Goal: Navigation & Orientation: Find specific page/section

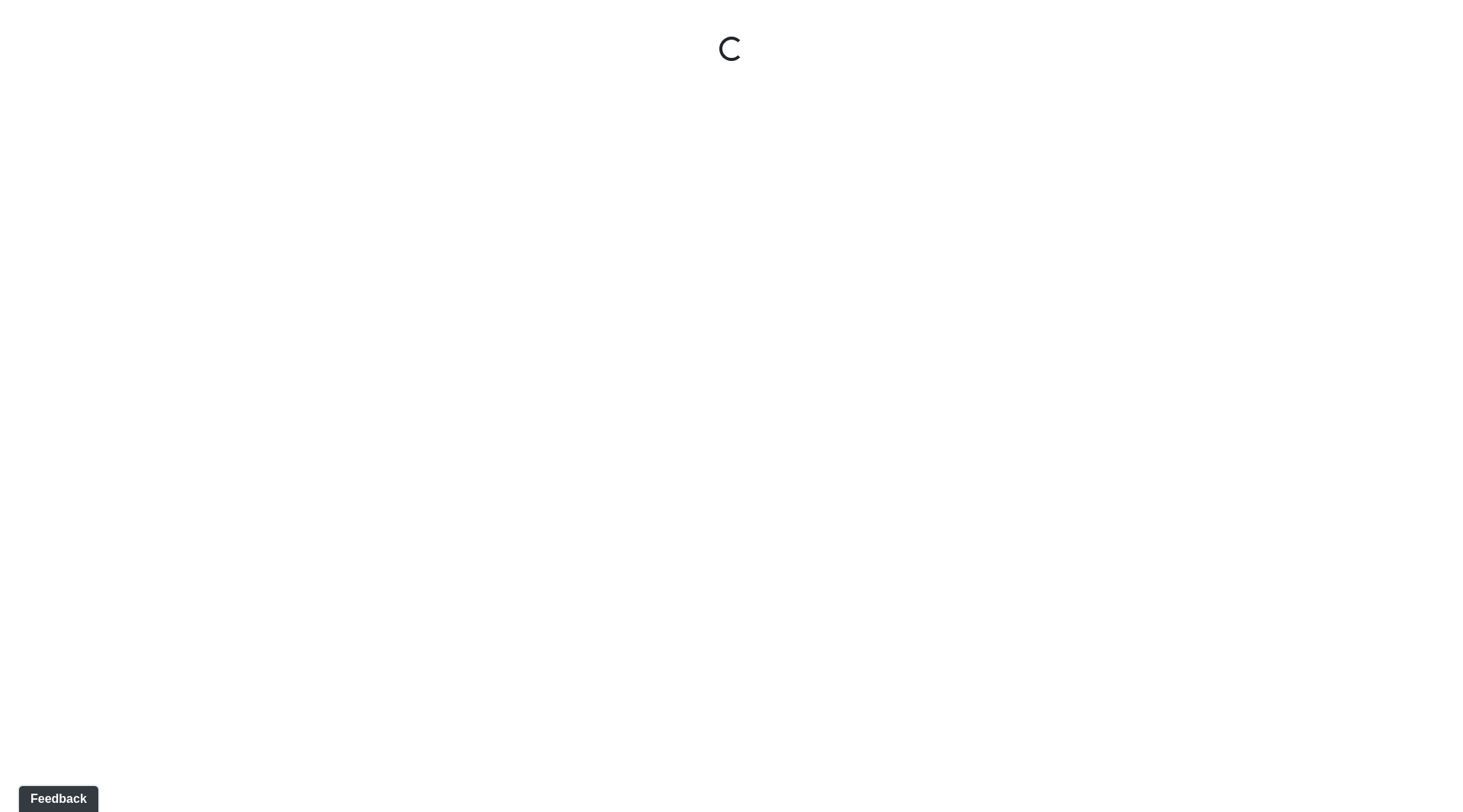
select select "ok5a3DN5DKaykbBBEtg6DG"
select select "wudMmRUKkNcJxyDemVtr2M"
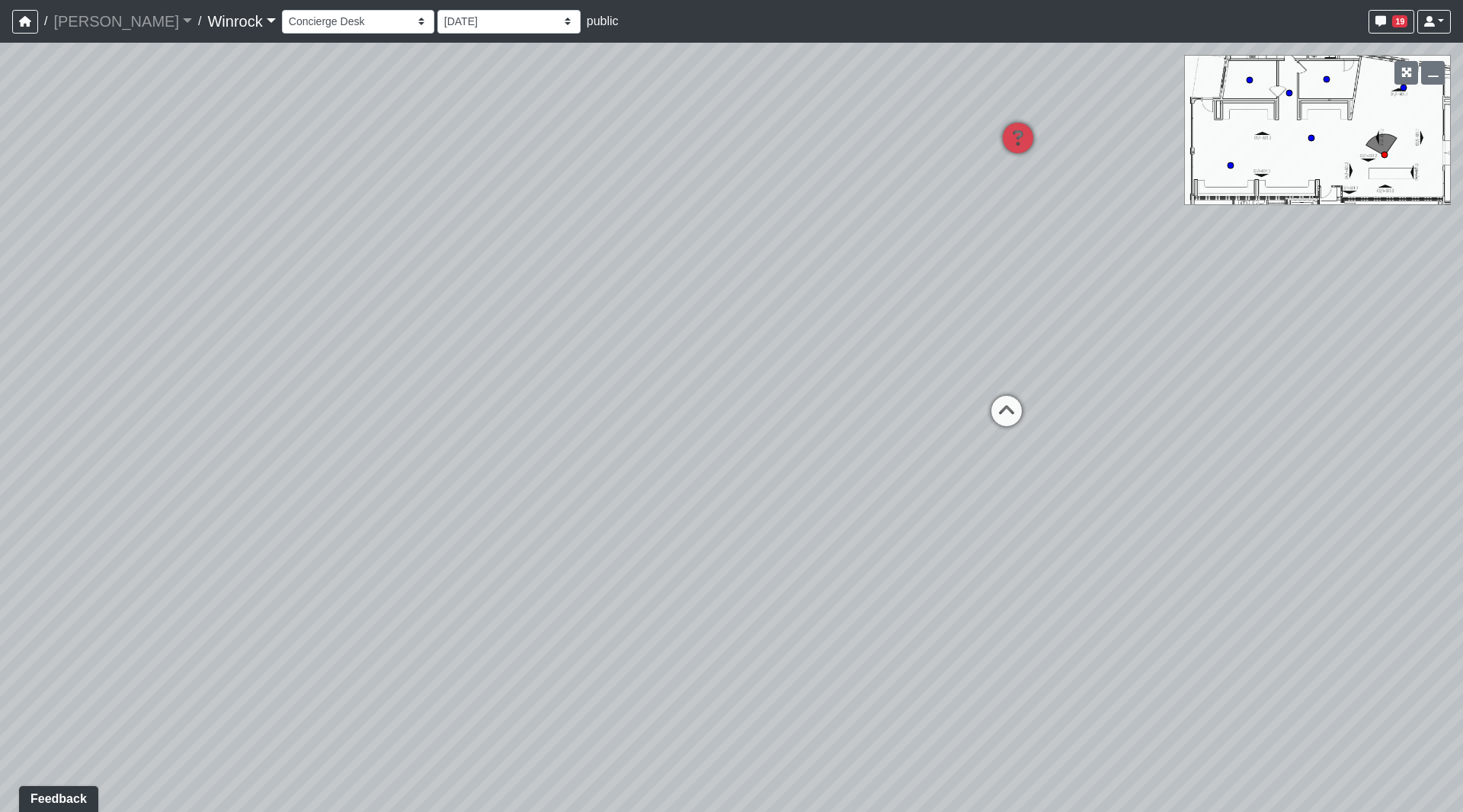
click at [207, 19] on link "Winrock" at bounding box center [241, 21] width 68 height 31
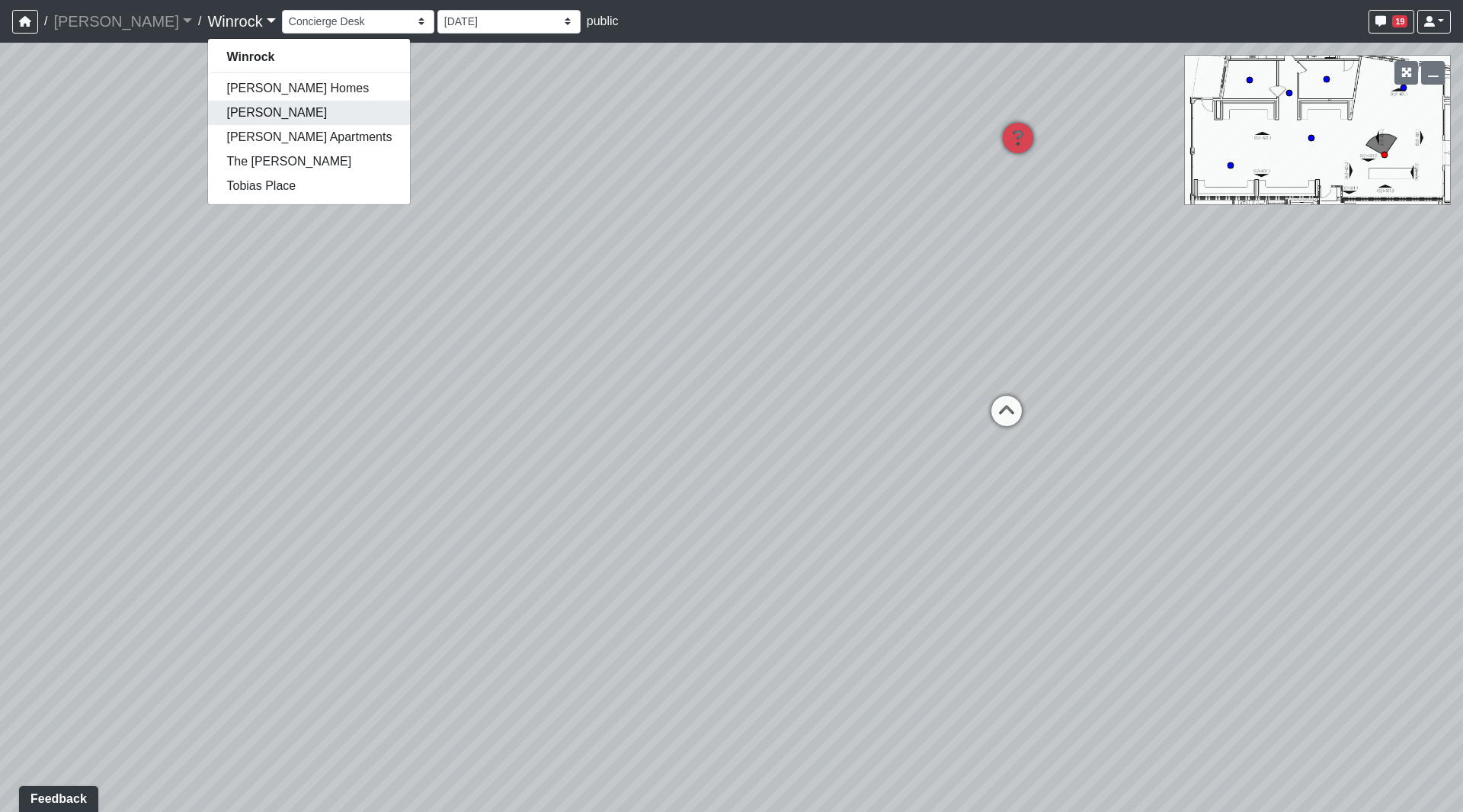
click at [208, 116] on link "[PERSON_NAME]" at bounding box center [309, 112] width 202 height 24
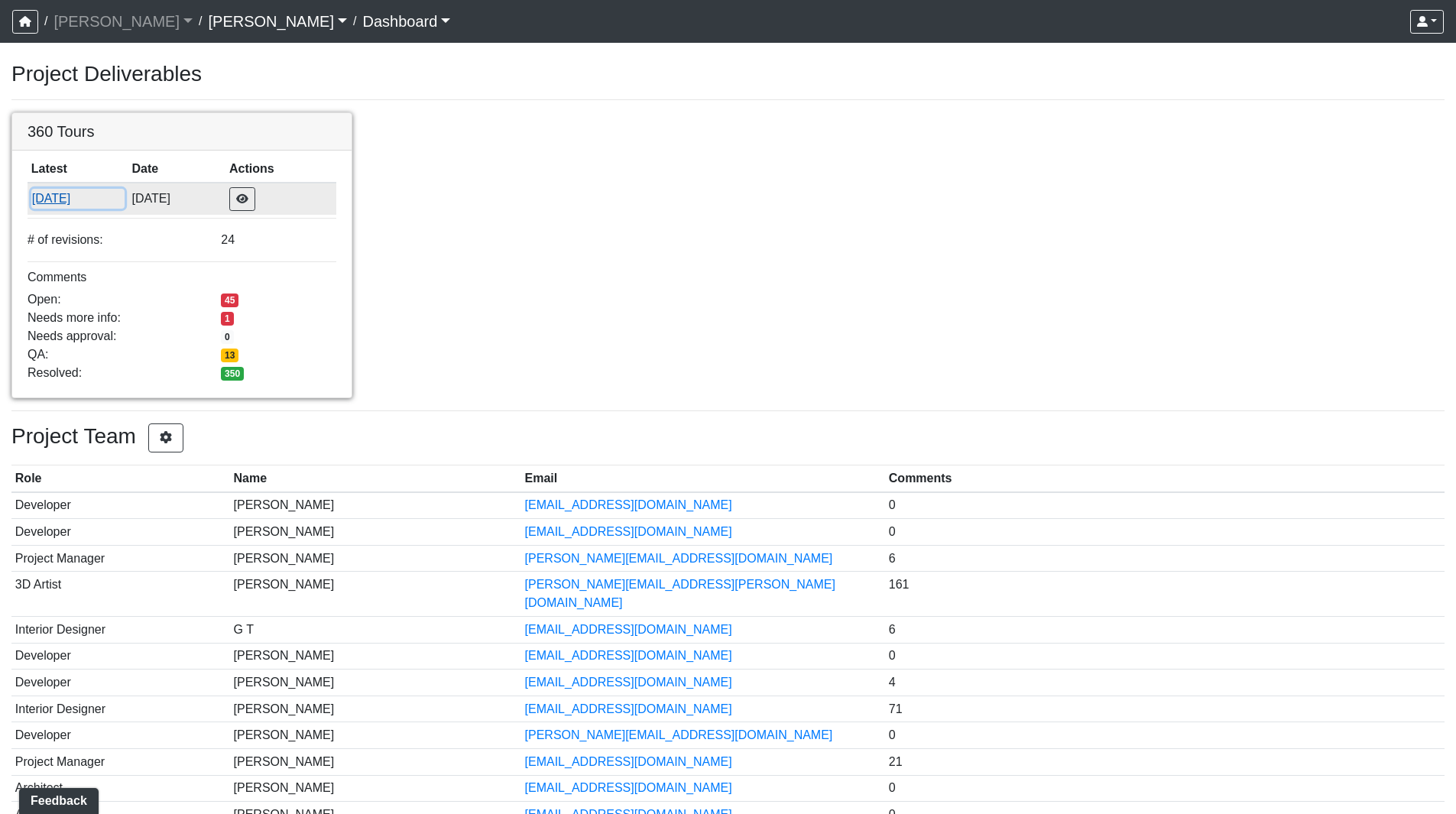
click at [64, 199] on button "7/30/2025" at bounding box center [77, 198] width 94 height 20
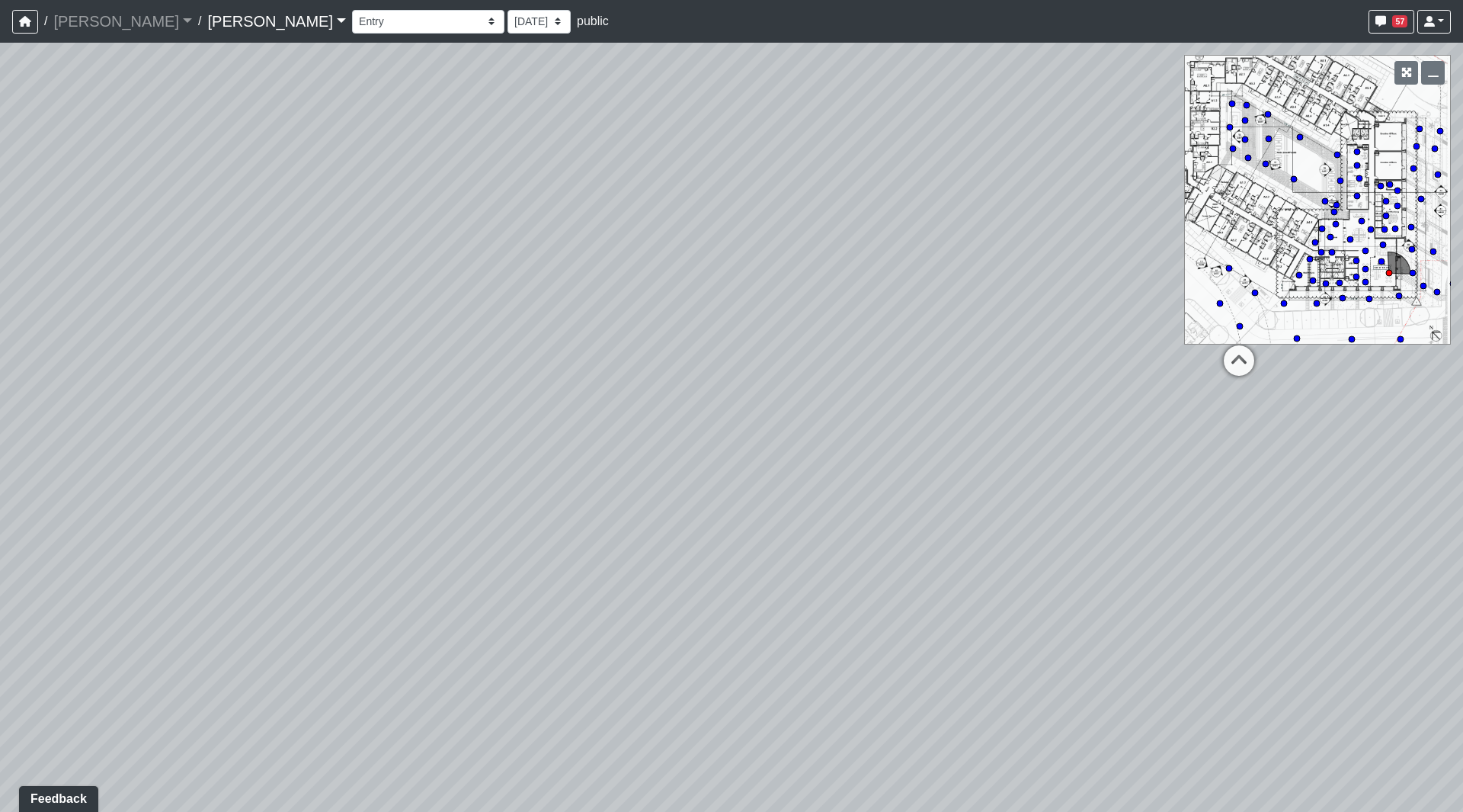
drag, startPoint x: 1006, startPoint y: 329, endPoint x: -397, endPoint y: 302, distance: 1403.3
click at [0, 302] on html "/ [PERSON_NAME] [PERSON_NAME] Loading... / [PERSON_NAME] Loading... [PERSON_NAM…" at bounding box center [732, 406] width 1463 height 812
click at [535, 376] on icon at bounding box center [552, 379] width 45 height 45
drag, startPoint x: 894, startPoint y: 417, endPoint x: 472, endPoint y: 402, distance: 422.3
click at [248, 403] on div "Loading... Seating Loading... Workroom Entry Loading... Exterior - Leasing Entr…" at bounding box center [732, 427] width 1463 height 769
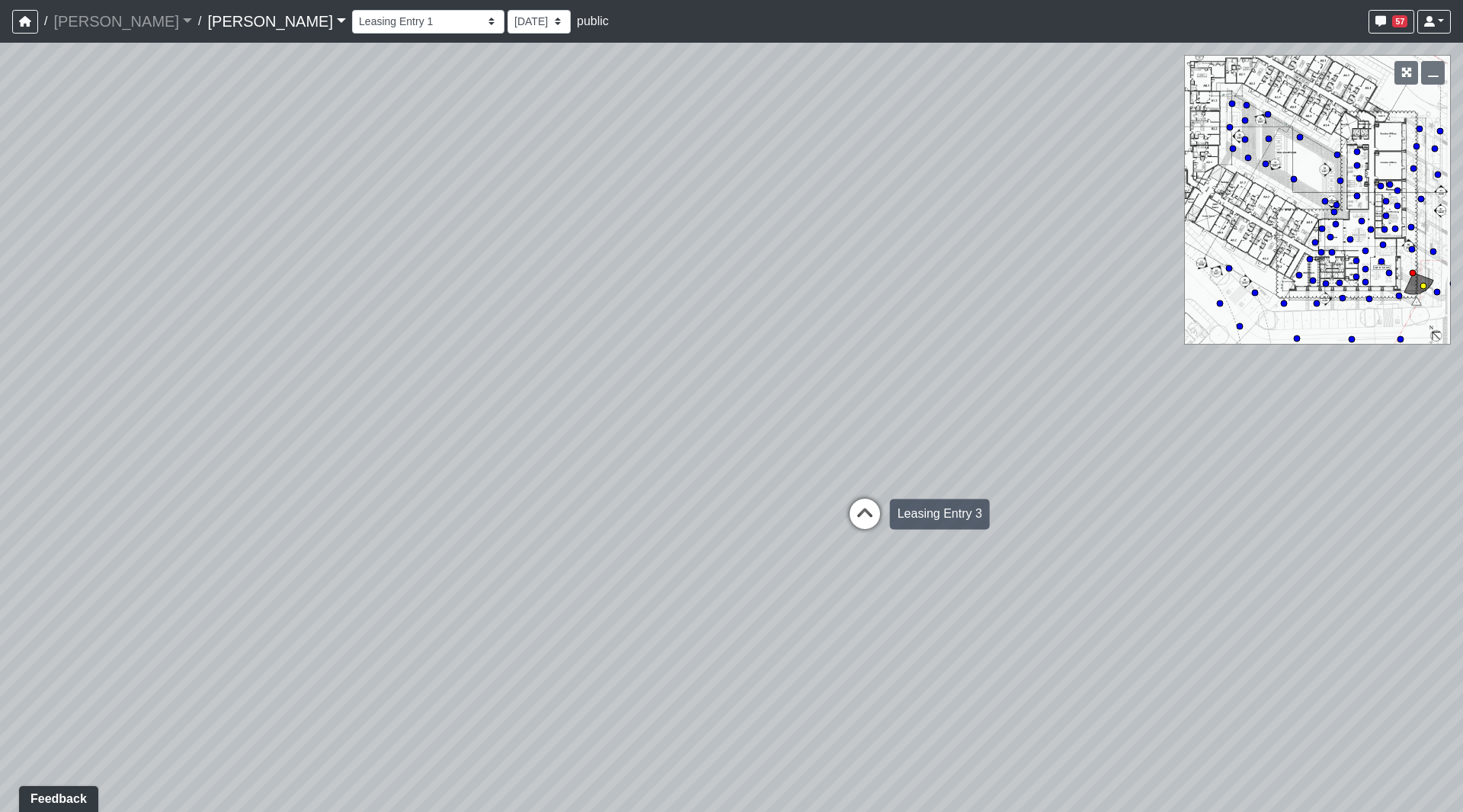
click at [871, 510] on icon at bounding box center [864, 521] width 45 height 45
drag, startPoint x: 332, startPoint y: 433, endPoint x: 737, endPoint y: 397, distance: 406.6
click at [737, 397] on div "Loading... Seating Loading... Workroom Entry Loading... Exterior - Leasing Entr…" at bounding box center [732, 427] width 1463 height 769
click at [775, 497] on icon at bounding box center [790, 511] width 45 height 45
drag, startPoint x: 218, startPoint y: 349, endPoint x: 1008, endPoint y: 351, distance: 790.0
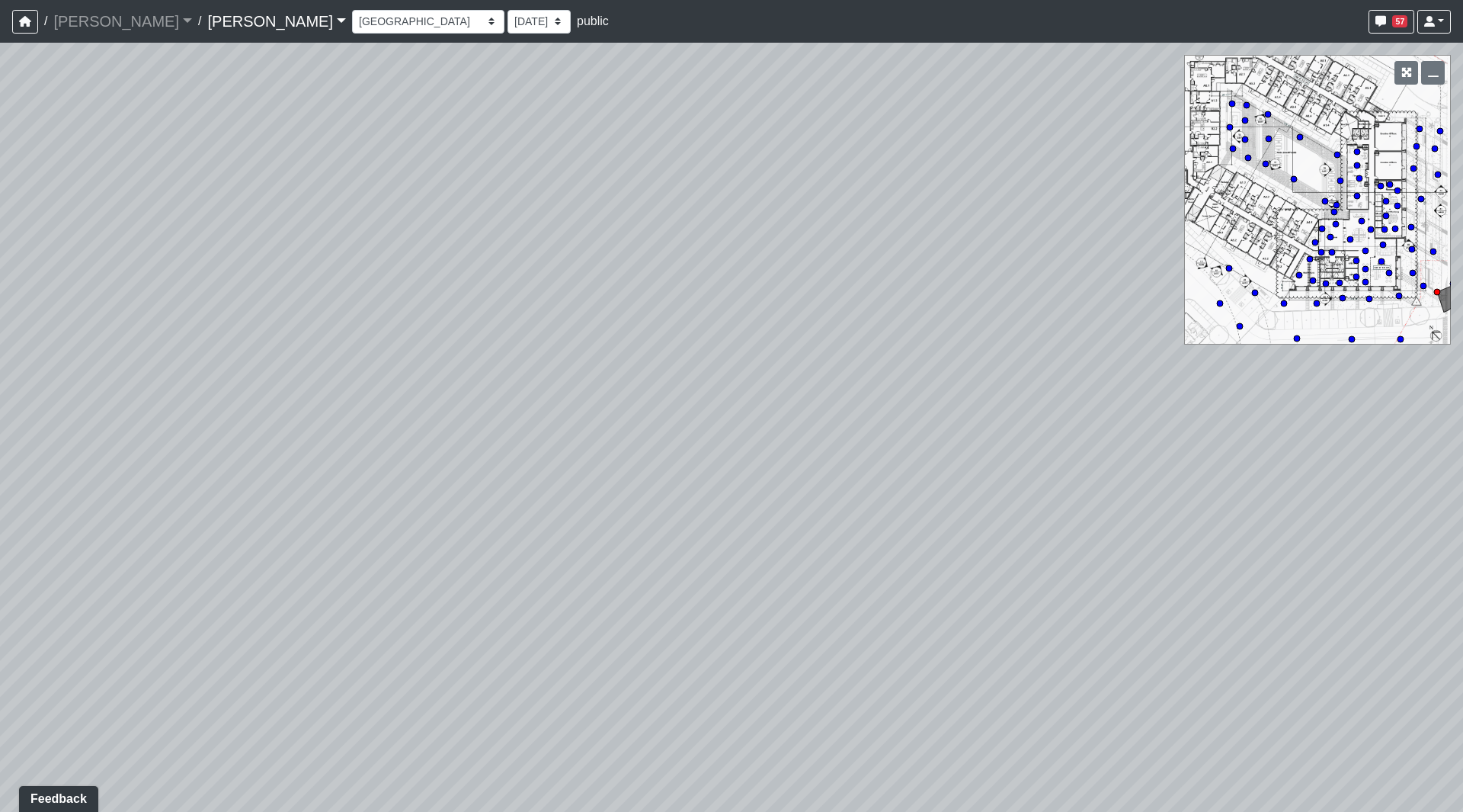
click at [954, 351] on div "Loading... Seating Loading... Workroom Entry Loading... Exterior - Leasing Entr…" at bounding box center [732, 427] width 1463 height 769
drag, startPoint x: 958, startPoint y: 373, endPoint x: 762, endPoint y: 377, distance: 196.0
click at [762, 377] on div "Loading... Seating Loading... Workroom Entry Loading... Exterior - Leasing Entr…" at bounding box center [732, 427] width 1463 height 769
click at [1436, 535] on icon at bounding box center [1443, 543] width 45 height 45
click at [874, 451] on icon at bounding box center [867, 465] width 45 height 45
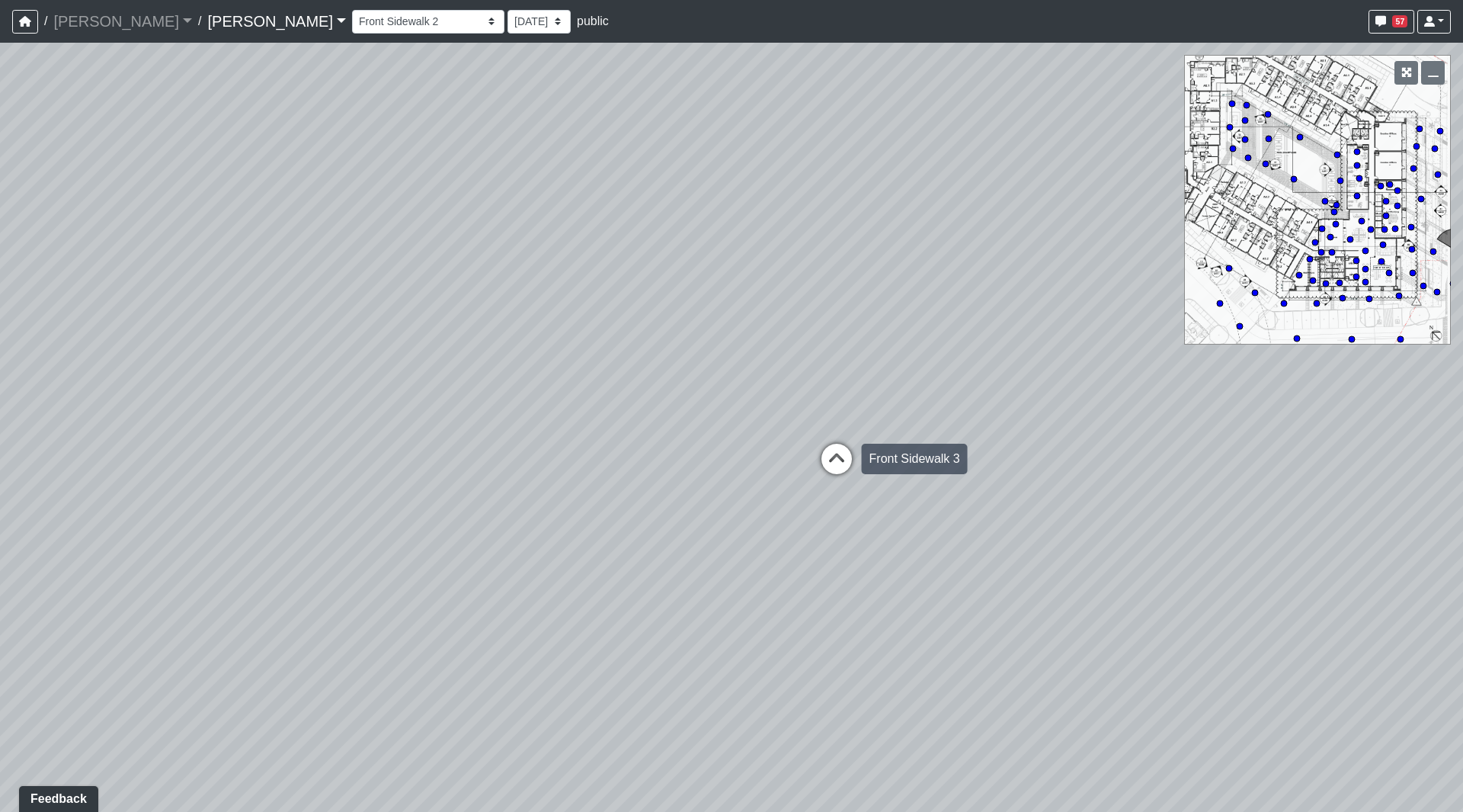
click at [838, 460] on icon at bounding box center [836, 466] width 45 height 45
click at [839, 460] on icon at bounding box center [836, 461] width 45 height 45
click at [835, 439] on icon at bounding box center [836, 441] width 45 height 45
click at [827, 445] on icon at bounding box center [822, 450] width 45 height 45
drag, startPoint x: 995, startPoint y: 420, endPoint x: 1187, endPoint y: 421, distance: 192.0
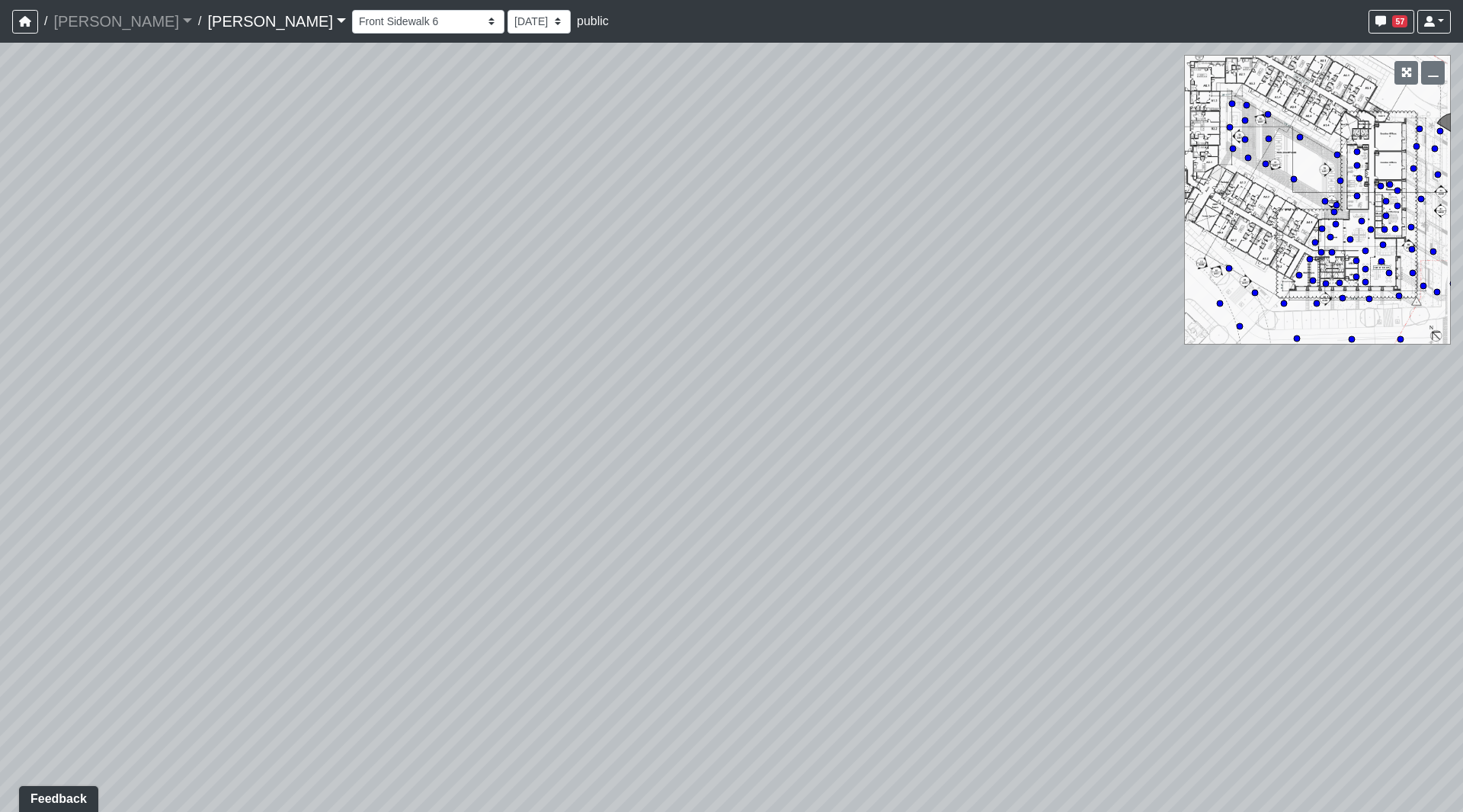
click at [1182, 421] on div "Loading... Seating Loading... Workroom Entry Loading... Exterior - Leasing Entr…" at bounding box center [732, 427] width 1463 height 769
drag, startPoint x: 1143, startPoint y: 426, endPoint x: 827, endPoint y: 409, distance: 316.5
click at [827, 409] on div "Loading... Seating Loading... Workroom Entry Loading... Exterior - Leasing Entr…" at bounding box center [732, 427] width 1463 height 769
drag, startPoint x: 1018, startPoint y: 496, endPoint x: 772, endPoint y: 428, distance: 255.2
click at [567, 424] on div "Loading... Seating Loading... Workroom Entry Loading... Exterior - Leasing Entr…" at bounding box center [732, 427] width 1463 height 769
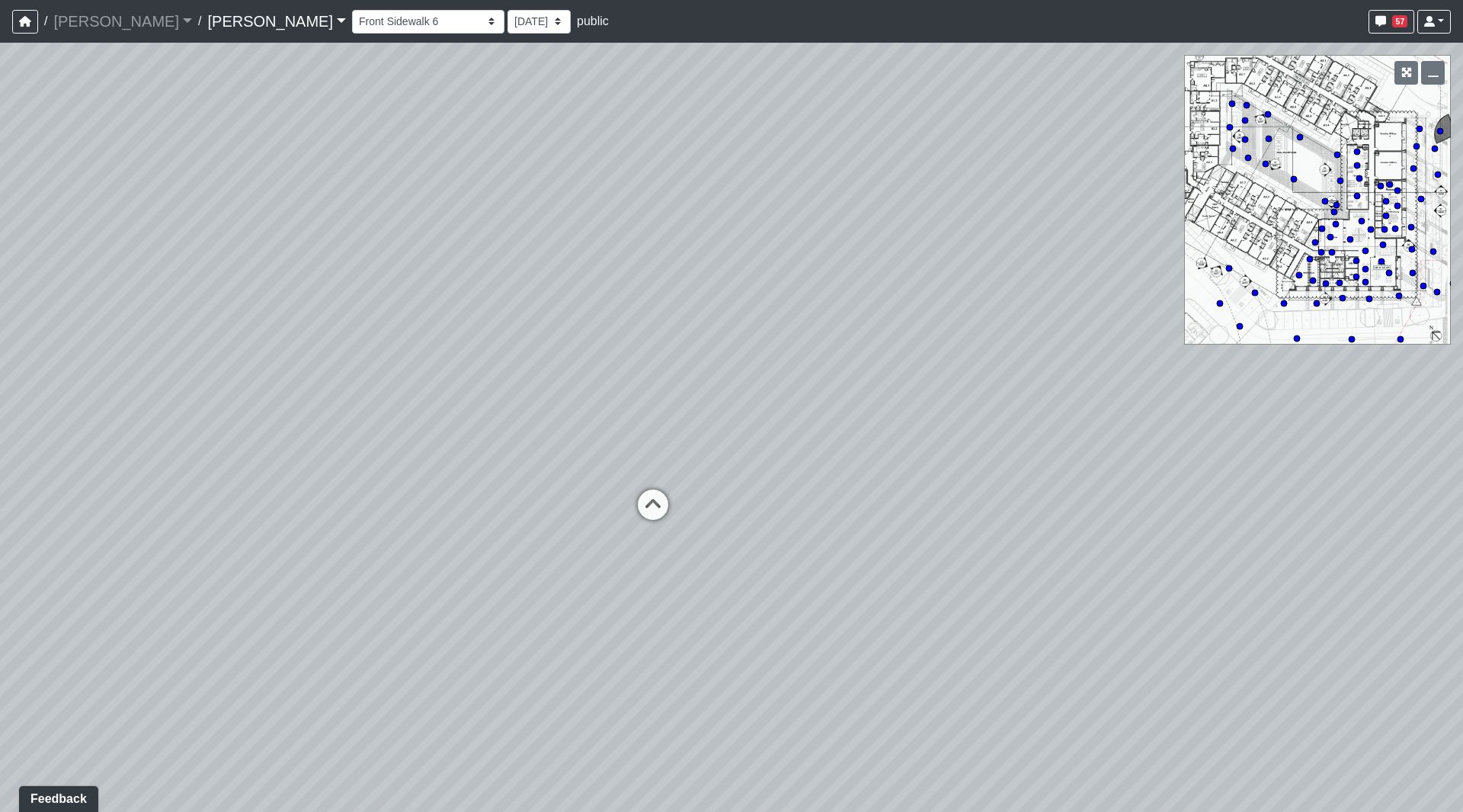
drag, startPoint x: 929, startPoint y: 435, endPoint x: 833, endPoint y: 472, distance: 102.9
click at [833, 472] on div "Loading... Seating Loading... Workroom Entry Loading... Exterior - Leasing Entr…" at bounding box center [732, 427] width 1463 height 769
click at [660, 506] on icon at bounding box center [653, 511] width 45 height 45
drag, startPoint x: 457, startPoint y: 362, endPoint x: 1086, endPoint y: 481, distance: 640.2
click at [1084, 488] on div "Loading... Seating Loading... Workroom Entry Loading... Exterior - Leasing Entr…" at bounding box center [732, 427] width 1463 height 769
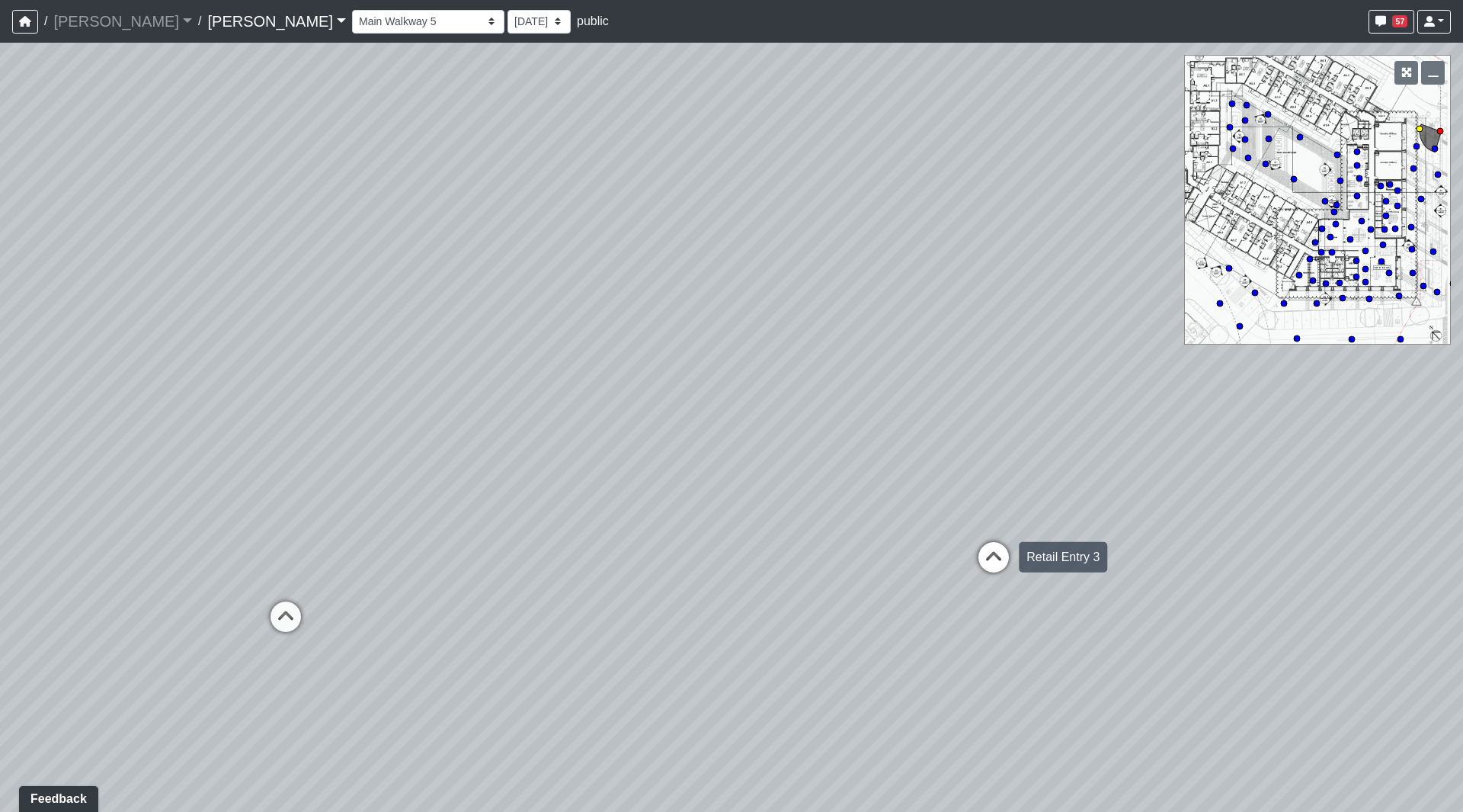
click at [1004, 554] on icon at bounding box center [994, 564] width 45 height 45
drag, startPoint x: 634, startPoint y: 382, endPoint x: 668, endPoint y: 361, distance: 40.0
click at [668, 361] on div "Loading... Seating Loading... Workroom Entry Loading... Exterior - Leasing Entr…" at bounding box center [732, 427] width 1463 height 769
drag, startPoint x: 732, startPoint y: 441, endPoint x: -88, endPoint y: 403, distance: 820.9
click at [0, 403] on html "/ [PERSON_NAME] [PERSON_NAME] Loading... / [PERSON_NAME] Loading... [PERSON_NAM…" at bounding box center [732, 406] width 1463 height 812
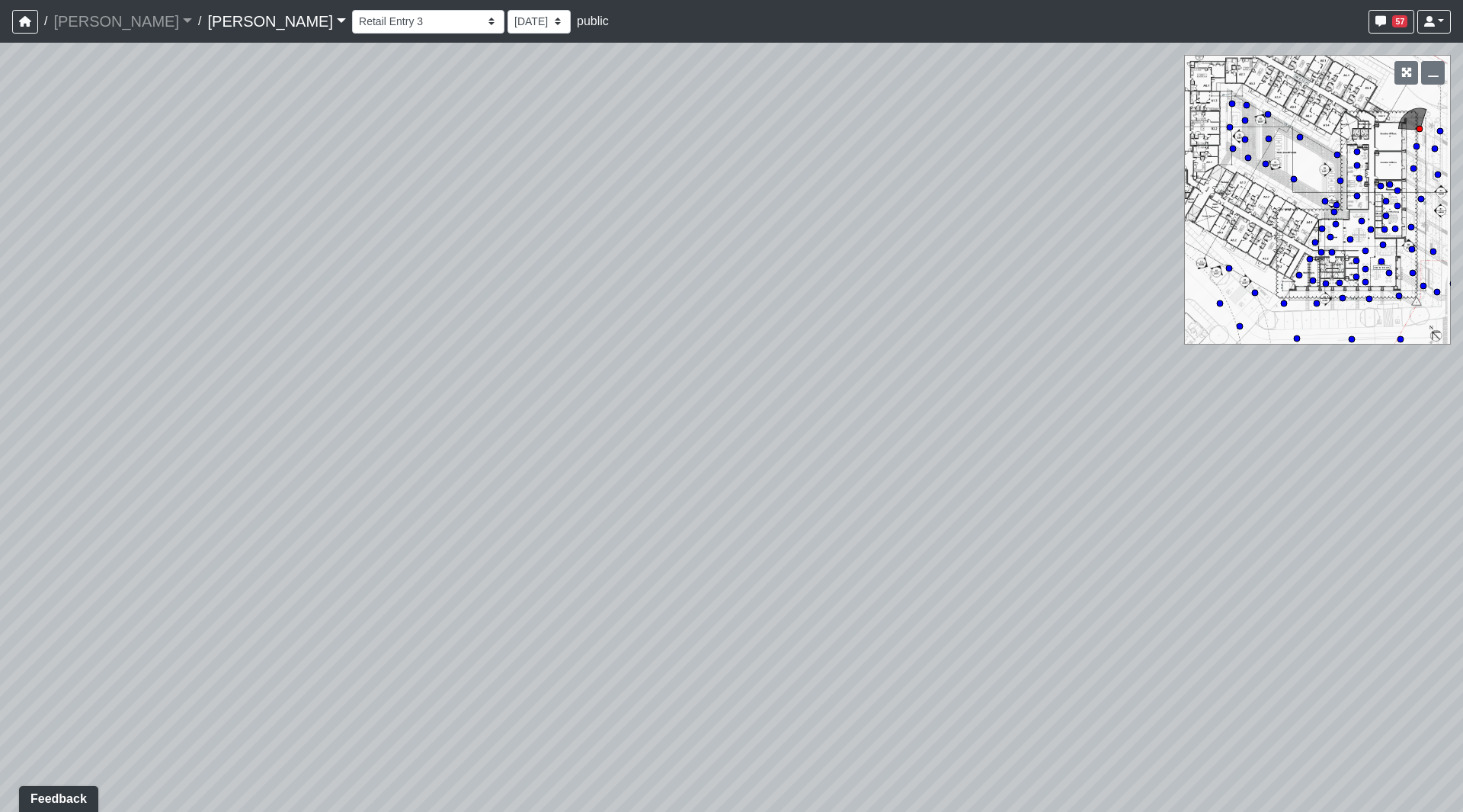
drag, startPoint x: 622, startPoint y: 358, endPoint x: 819, endPoint y: 388, distance: 199.3
click at [678, 358] on div "Loading... Seating Loading... Workroom Entry Loading... Exterior - Leasing Entr…" at bounding box center [732, 427] width 1463 height 769
drag, startPoint x: 191, startPoint y: 361, endPoint x: 672, endPoint y: 361, distance: 481.0
click at [671, 361] on div "Loading... Seating Loading... Workroom Entry Loading... Exterior - Leasing Entr…" at bounding box center [732, 427] width 1463 height 769
click at [582, 516] on icon at bounding box center [599, 521] width 45 height 45
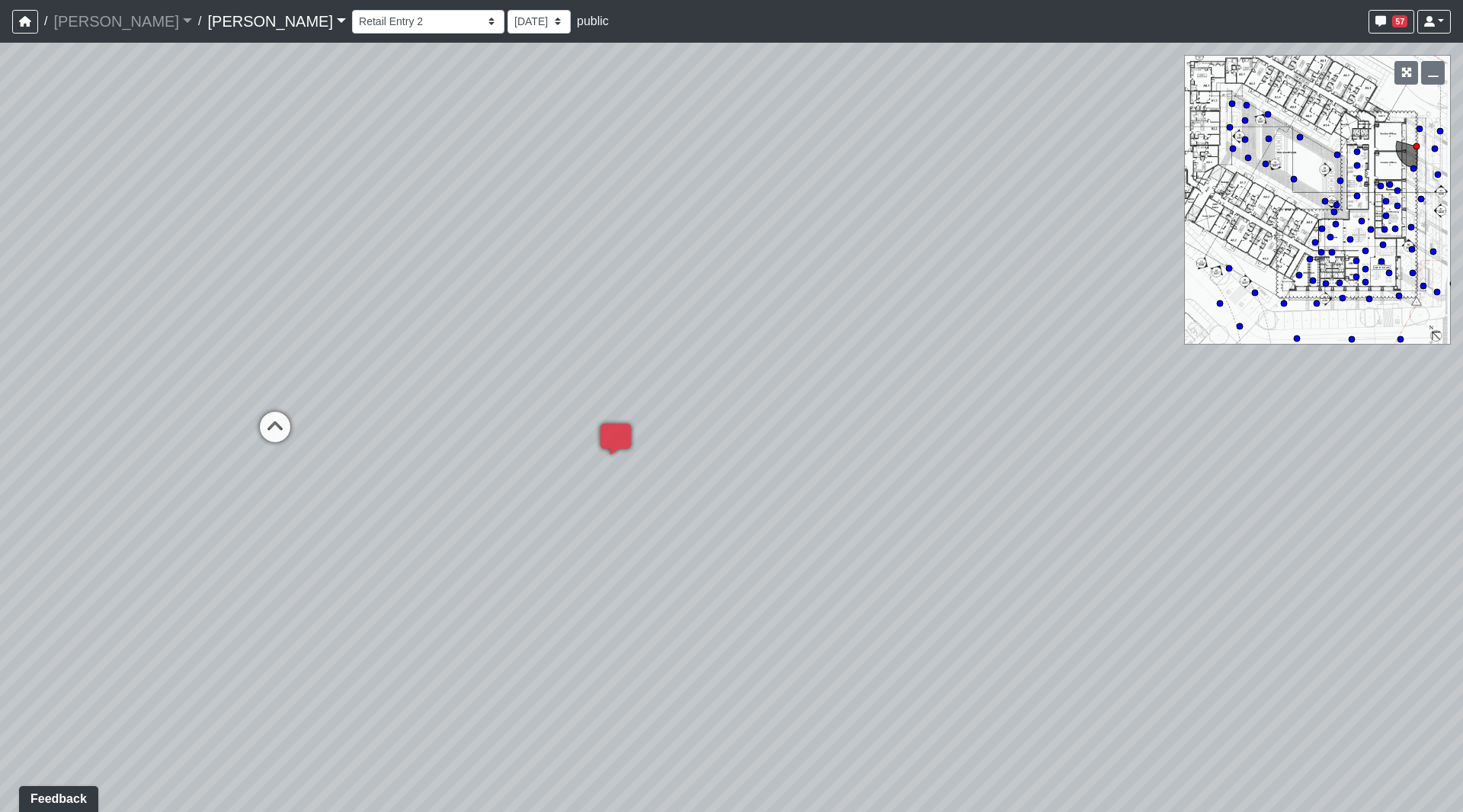
drag, startPoint x: 624, startPoint y: 368, endPoint x: -211, endPoint y: 339, distance: 835.5
click at [0, 339] on html "/ [PERSON_NAME] [PERSON_NAME] Loading... / [PERSON_NAME] Loading... [PERSON_NAM…" at bounding box center [732, 406] width 1463 height 812
drag, startPoint x: 499, startPoint y: 347, endPoint x: 3, endPoint y: 291, distance: 499.2
click at [0, 265] on html "/ [PERSON_NAME] [PERSON_NAME] Loading... / [PERSON_NAME] Loading... [PERSON_NAM…" at bounding box center [732, 406] width 1463 height 812
drag, startPoint x: 170, startPoint y: 327, endPoint x: 514, endPoint y: 343, distance: 344.4
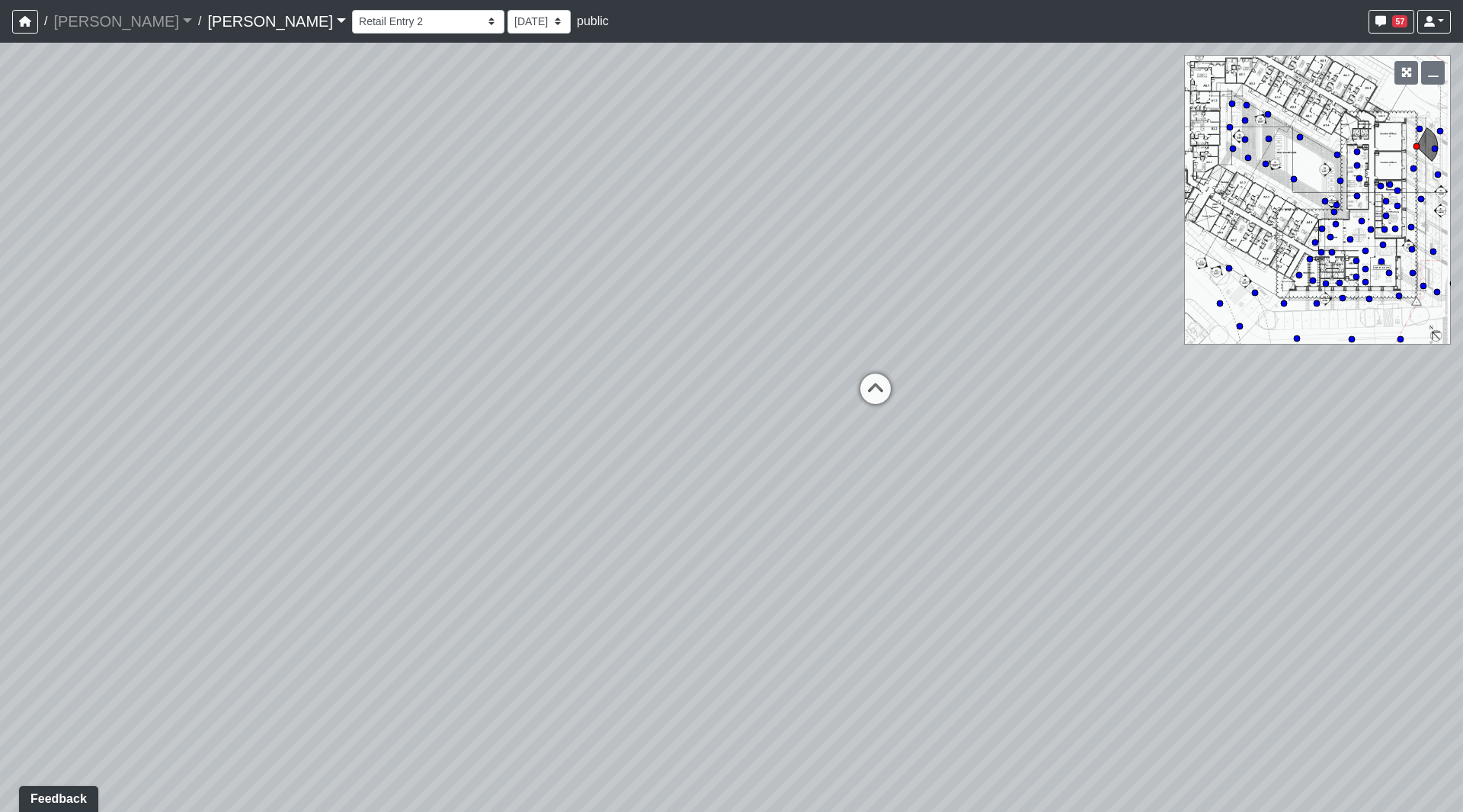
click at [636, 325] on div "Loading... Seating Loading... Workroom Entry Loading... Exterior - Leasing Entr…" at bounding box center [732, 427] width 1463 height 769
drag, startPoint x: 592, startPoint y: 373, endPoint x: 642, endPoint y: 375, distance: 50.0
click at [678, 373] on div "Loading... Seating Loading... Workroom Entry Loading... Exterior - Leasing Entr…" at bounding box center [732, 427] width 1463 height 769
drag, startPoint x: 482, startPoint y: 377, endPoint x: 503, endPoint y: 380, distance: 21.2
click at [485, 377] on icon at bounding box center [499, 388] width 45 height 45
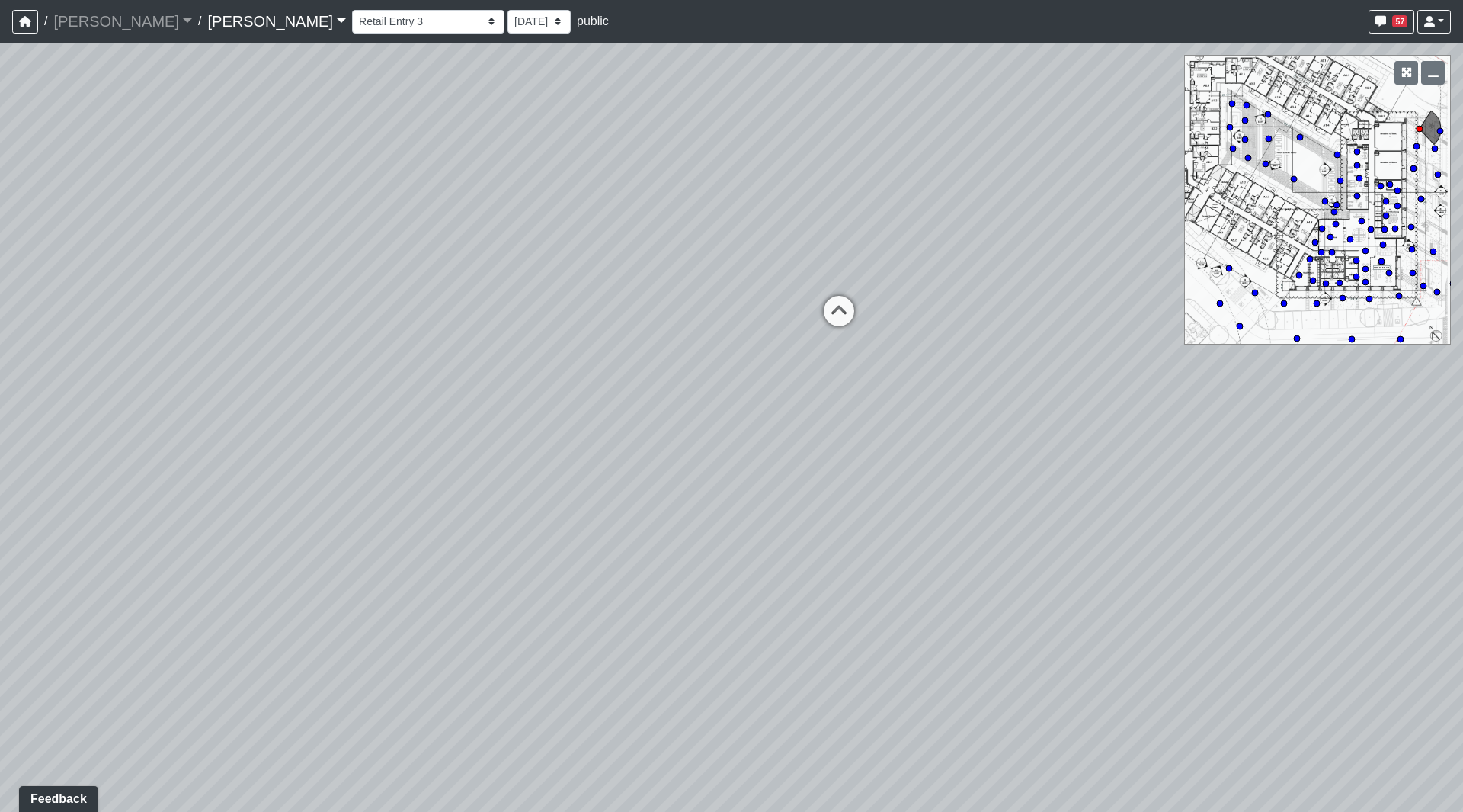
drag, startPoint x: 901, startPoint y: 239, endPoint x: -80, endPoint y: 236, distance: 981.0
click at [0, 236] on html "/ [PERSON_NAME] [PERSON_NAME] Loading... / [PERSON_NAME] Loading... [PERSON_NAM…" at bounding box center [732, 406] width 1463 height 812
click at [27, 516] on icon at bounding box center [31, 529] width 45 height 45
select select "bje1xFsTm8MewFoWxhk7mx"
drag, startPoint x: 775, startPoint y: 300, endPoint x: -108, endPoint y: 423, distance: 891.5
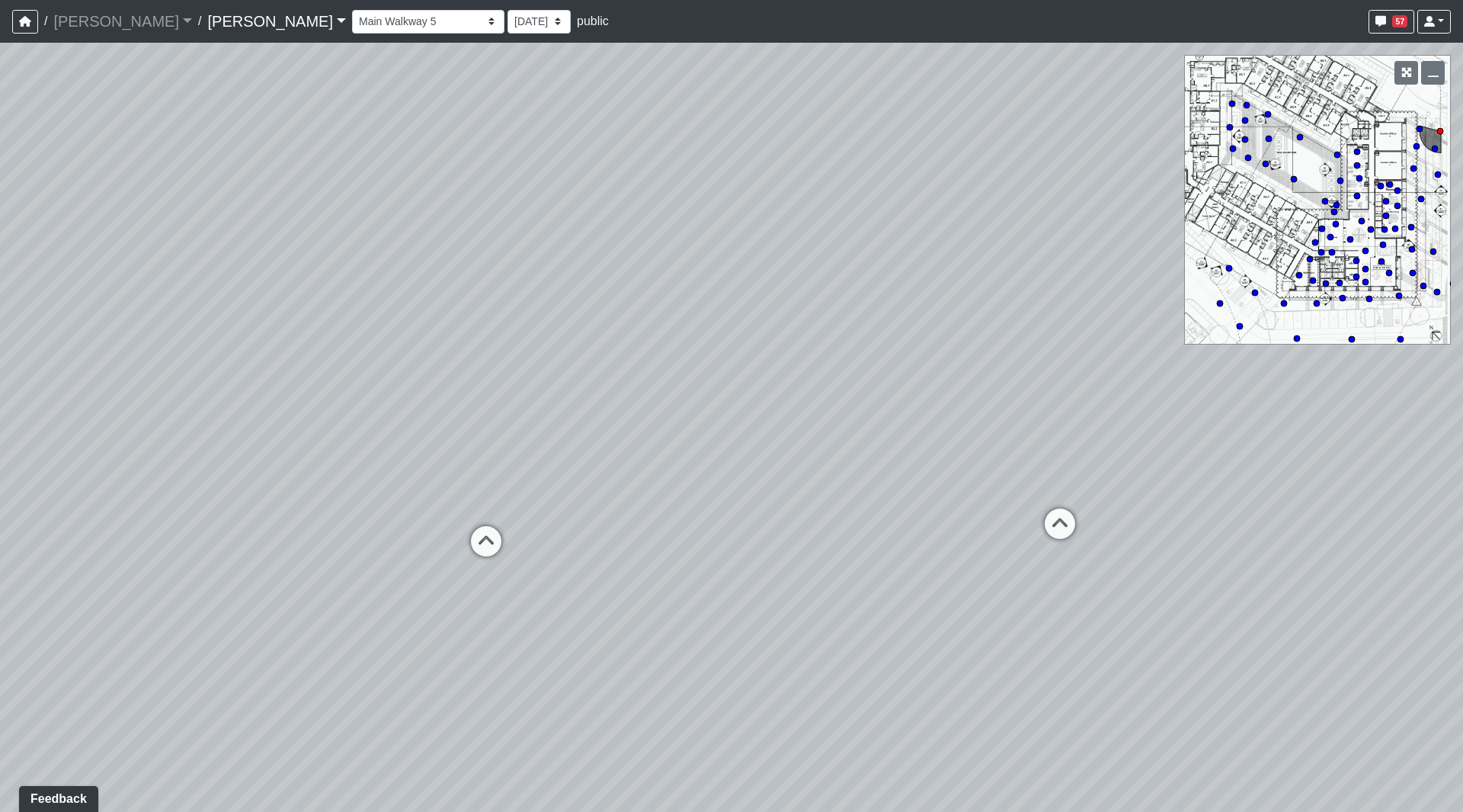
click at [0, 423] on html "/ [PERSON_NAME] [PERSON_NAME] Loading... / [PERSON_NAME] Loading... [PERSON_NAM…" at bounding box center [732, 406] width 1463 height 812
drag, startPoint x: 575, startPoint y: 361, endPoint x: 490, endPoint y: 324, distance: 92.7
click at [490, 324] on div "Loading... Seating Loading... Workroom Entry Loading... Exterior - Leasing Entr…" at bounding box center [732, 427] width 1463 height 769
